Goal: Information Seeking & Learning: Learn about a topic

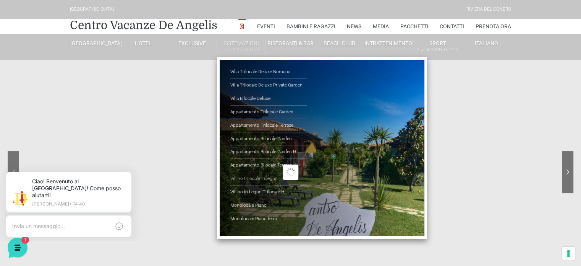
click at [252, 178] on link "Villino trilocale in legno" at bounding box center [268, 178] width 76 height 13
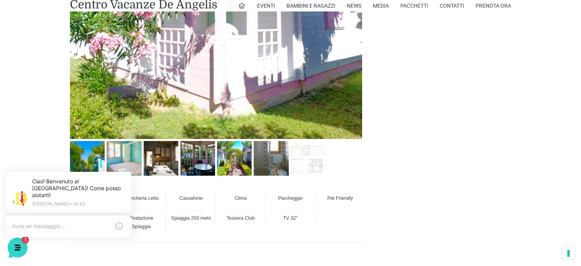
scroll to position [458, 0]
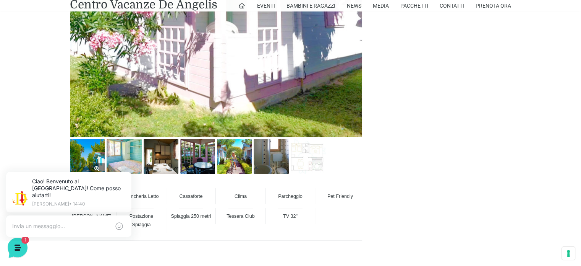
click at [91, 157] on img at bounding box center [87, 156] width 35 height 35
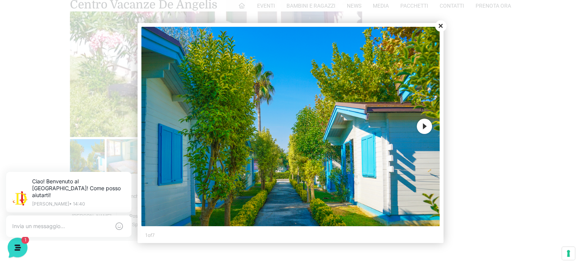
click at [426, 126] on button "Next" at bounding box center [424, 125] width 15 height 15
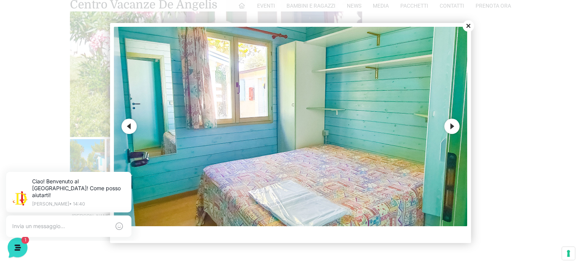
click at [454, 126] on button "Next" at bounding box center [451, 125] width 15 height 15
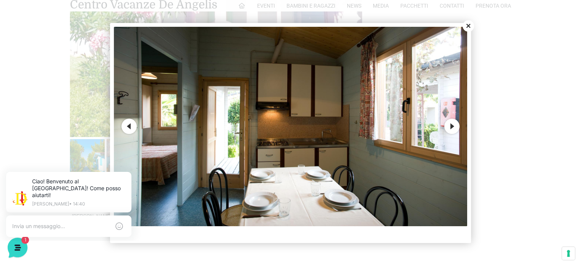
click at [452, 128] on button "Next" at bounding box center [451, 125] width 15 height 15
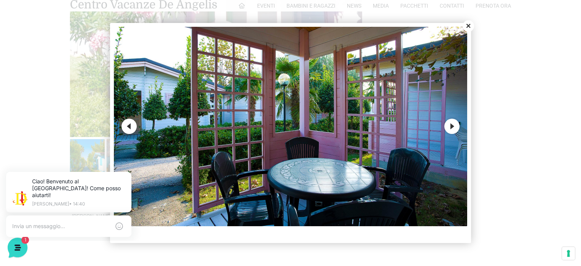
click at [451, 128] on button "Next" at bounding box center [451, 125] width 15 height 15
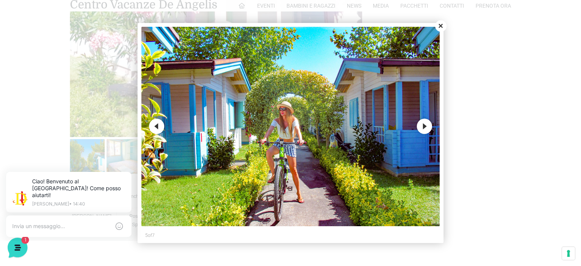
click at [422, 123] on button "Next" at bounding box center [424, 125] width 15 height 15
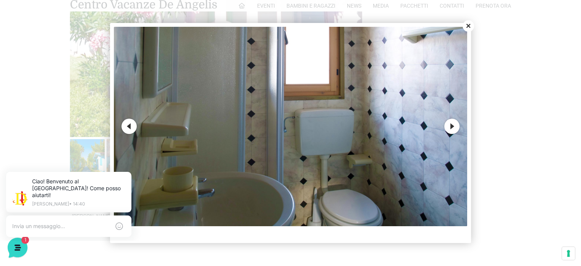
click at [451, 130] on button "Next" at bounding box center [451, 125] width 15 height 15
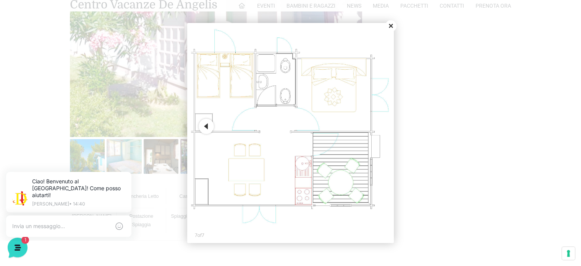
click at [390, 25] on button "Close" at bounding box center [390, 25] width 11 height 11
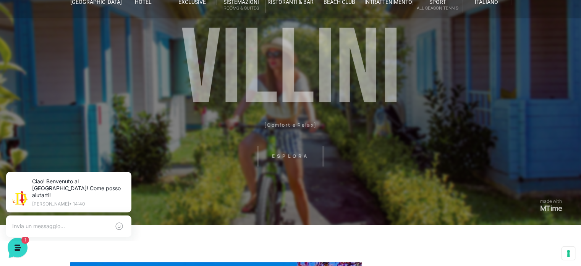
scroll to position [0, 0]
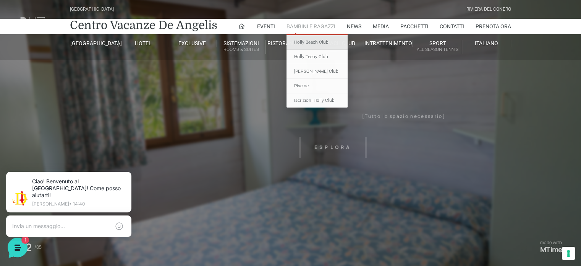
click at [304, 44] on link "Holly Beach Club" at bounding box center [317, 42] width 61 height 15
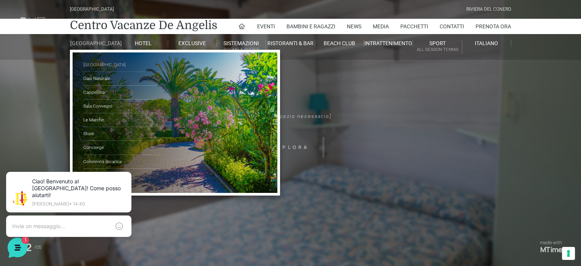
click at [95, 69] on link "[GEOGRAPHIC_DATA]" at bounding box center [121, 65] width 76 height 14
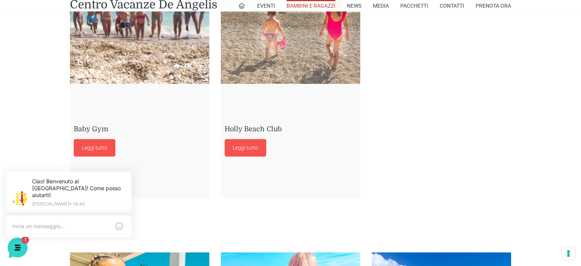
scroll to position [696, 0]
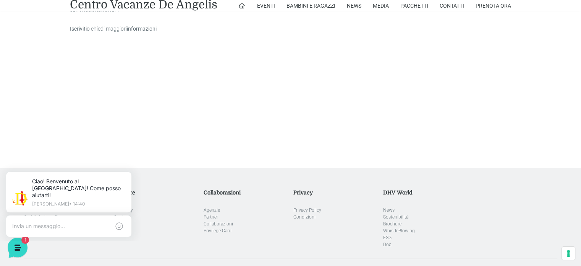
scroll to position [1681, 0]
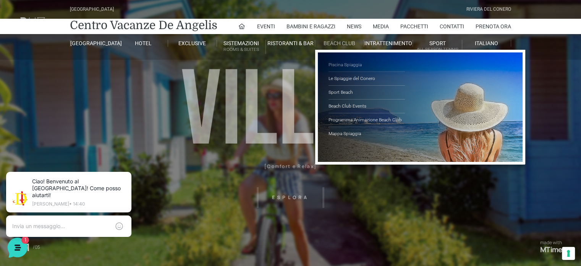
click at [339, 62] on link "Piscina Spiaggia" at bounding box center [367, 65] width 76 height 14
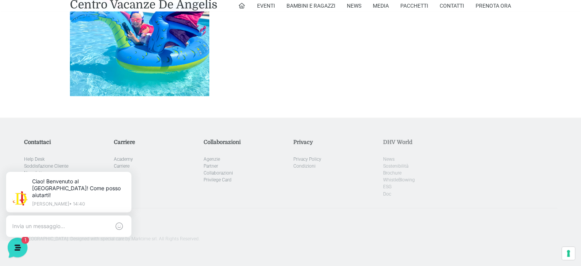
scroll to position [1312, 0]
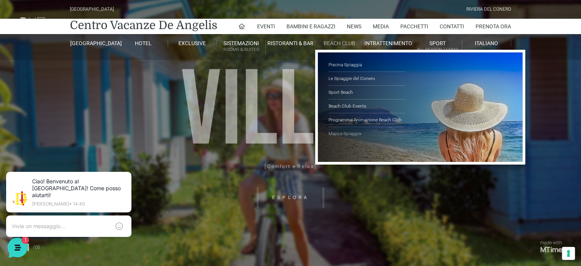
click at [335, 132] on link "Mappa Spiaggia" at bounding box center [367, 133] width 76 height 13
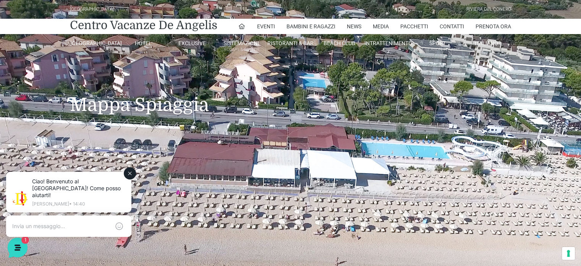
drag, startPoint x: 131, startPoint y: 170, endPoint x: 134, endPoint y: 392, distance: 221.6
click at [131, 170] on icon at bounding box center [130, 173] width 6 height 6
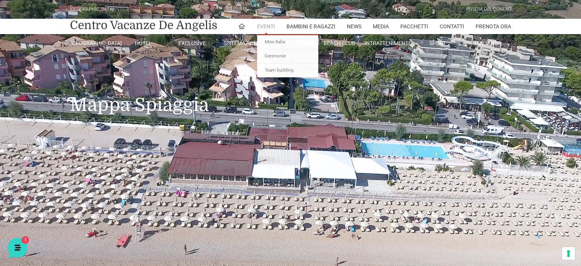
click at [258, 26] on link "Eventi" at bounding box center [266, 26] width 18 height 15
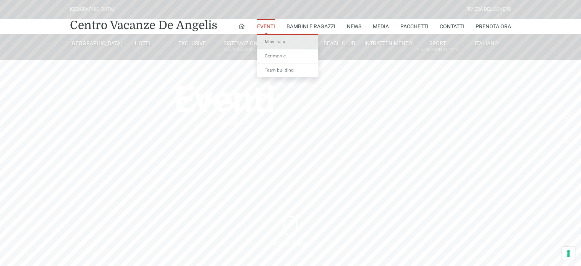
click at [267, 39] on link "Miss Italia" at bounding box center [287, 42] width 61 height 14
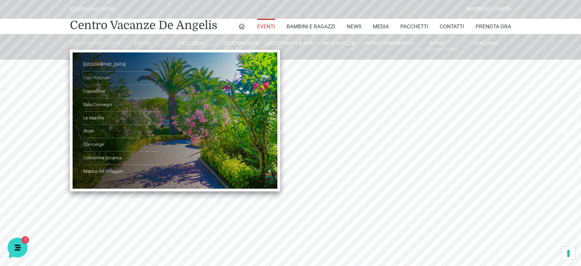
click at [89, 84] on link "Oasi Naturale" at bounding box center [121, 77] width 76 height 13
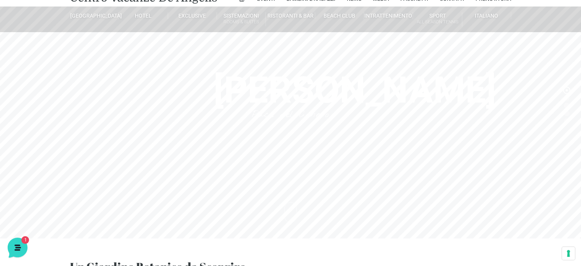
scroll to position [38, 0]
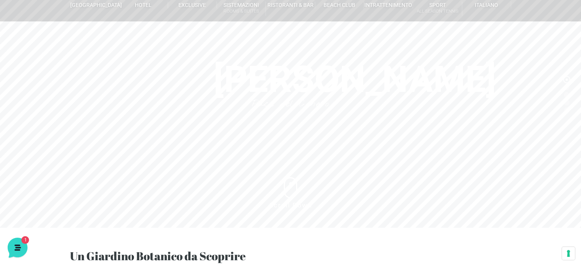
click at [565, 85] on header "Villaggio Hotel Resort Riviera Del Conero Centro Vacanze De Angelis Eventi Miss…" at bounding box center [290, 115] width 581 height 306
click at [369, 100] on header "Villaggio Hotel Resort Riviera Del Conero Centro Vacanze De Angelis Eventi Miss…" at bounding box center [290, 115] width 581 height 306
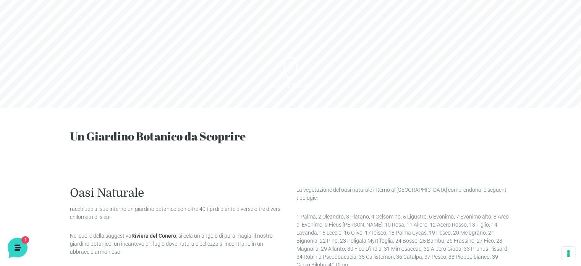
scroll to position [0, 0]
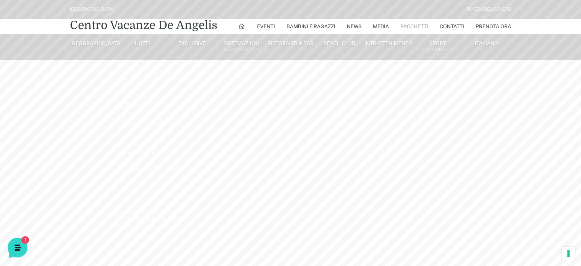
click at [410, 28] on link "Pacchetti" at bounding box center [414, 26] width 28 height 15
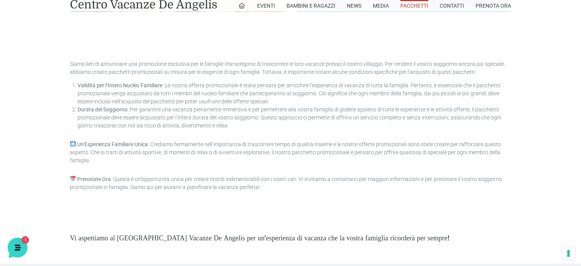
scroll to position [2214, 0]
